Goal: Navigation & Orientation: Find specific page/section

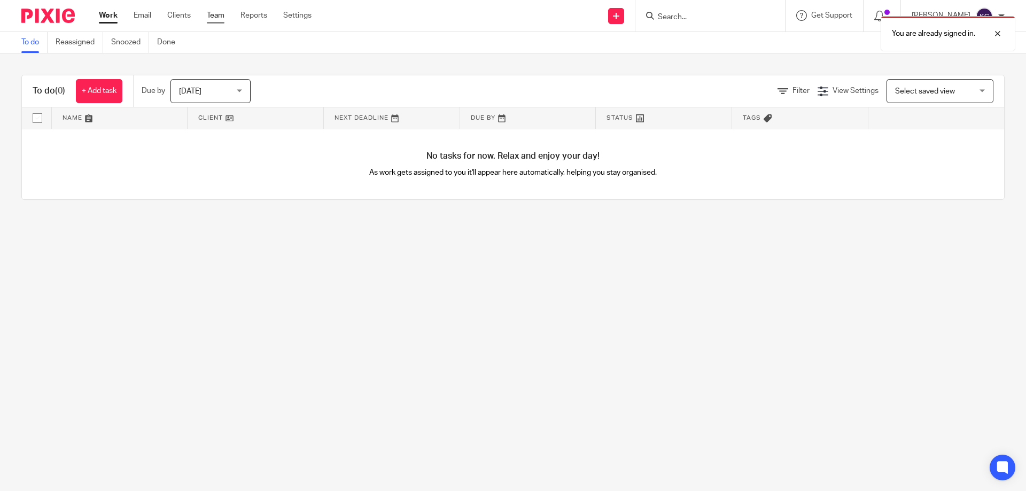
click at [214, 17] on link "Team" at bounding box center [216, 15] width 18 height 11
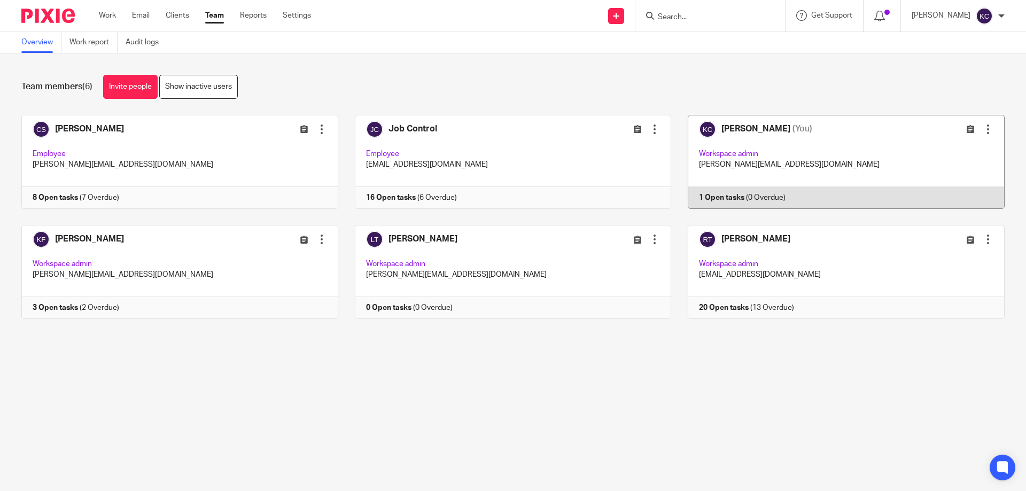
click at [807, 156] on link at bounding box center [837, 162] width 333 height 94
